Goal: Navigation & Orientation: Find specific page/section

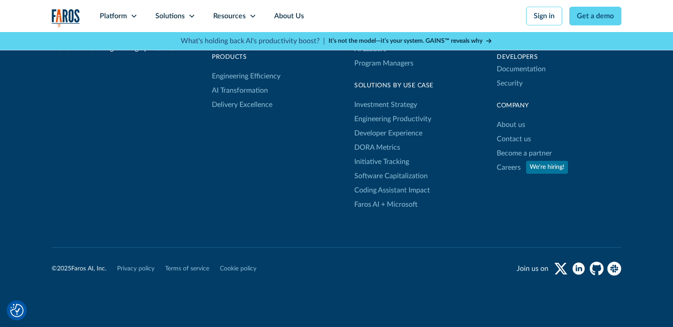
scroll to position [3060, 0]
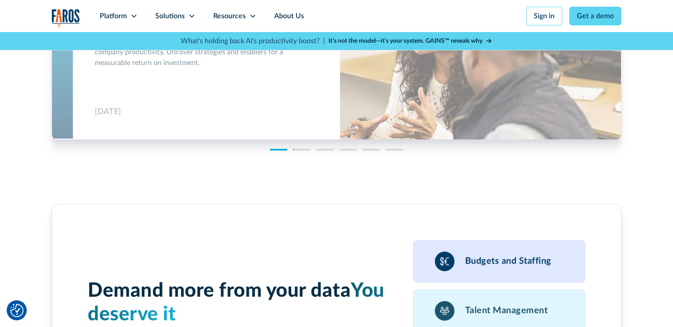
drag, startPoint x: 271, startPoint y: 233, endPoint x: 222, endPoint y: 235, distance: 49.0
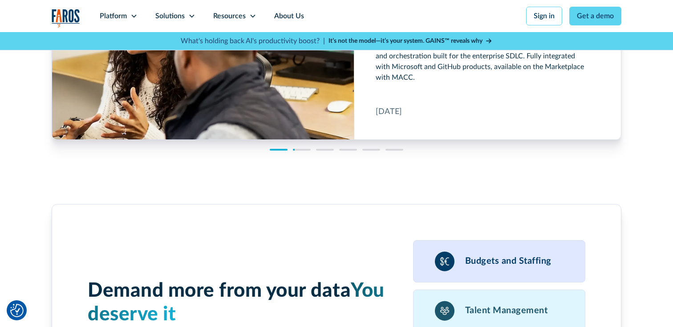
copy link "Cookie policy"
